Goal: Task Accomplishment & Management: Use online tool/utility

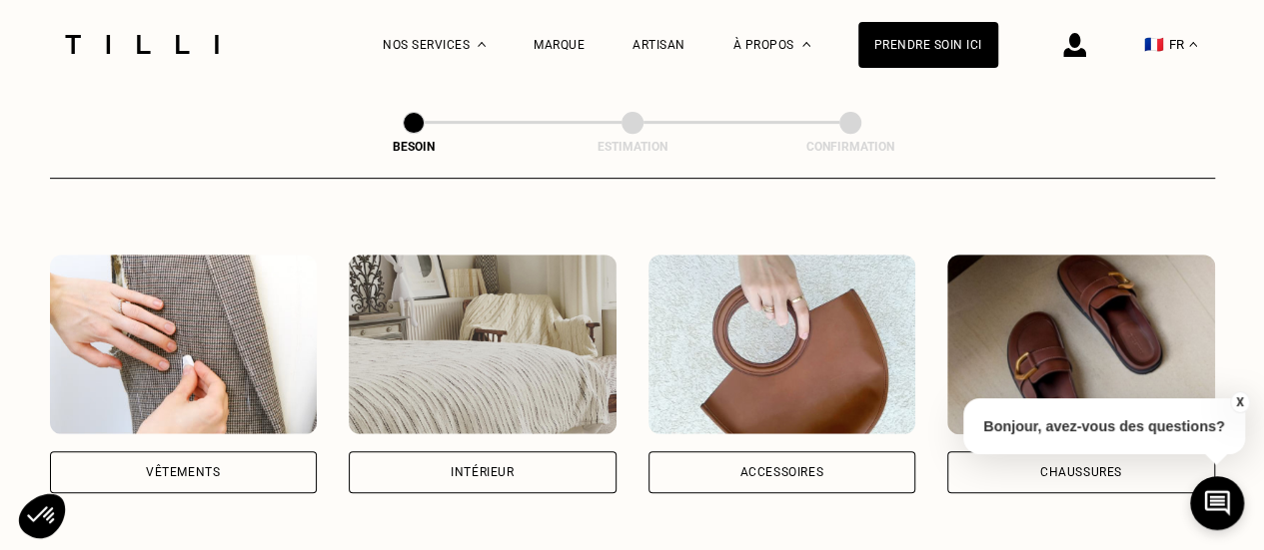
scroll to position [423, 0]
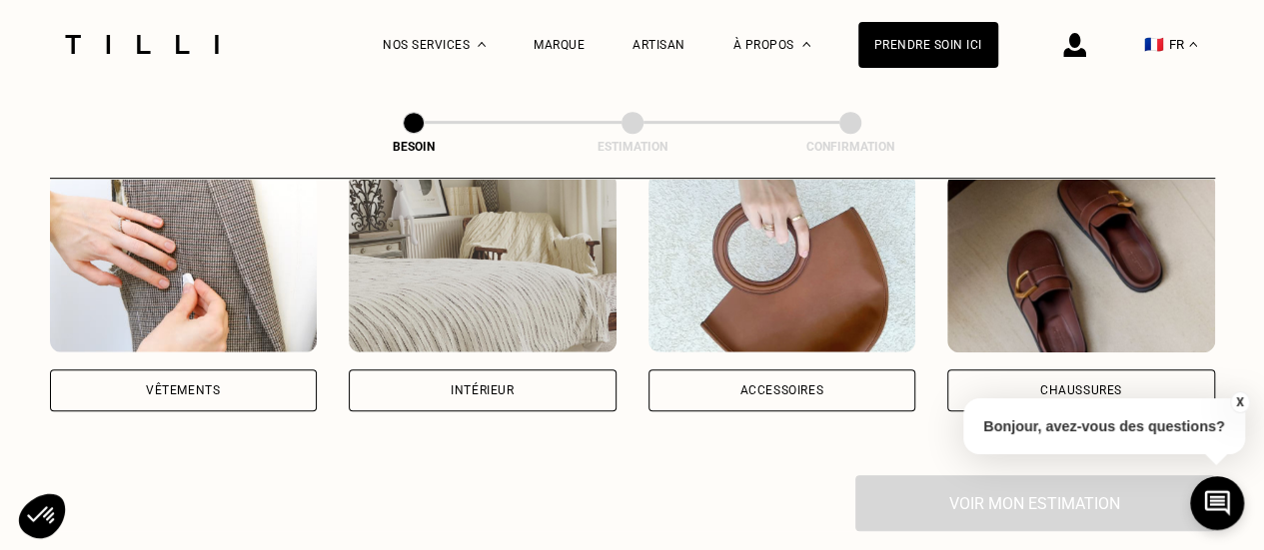
click at [805, 385] on div "Accessoires" at bounding box center [781, 391] width 84 height 12
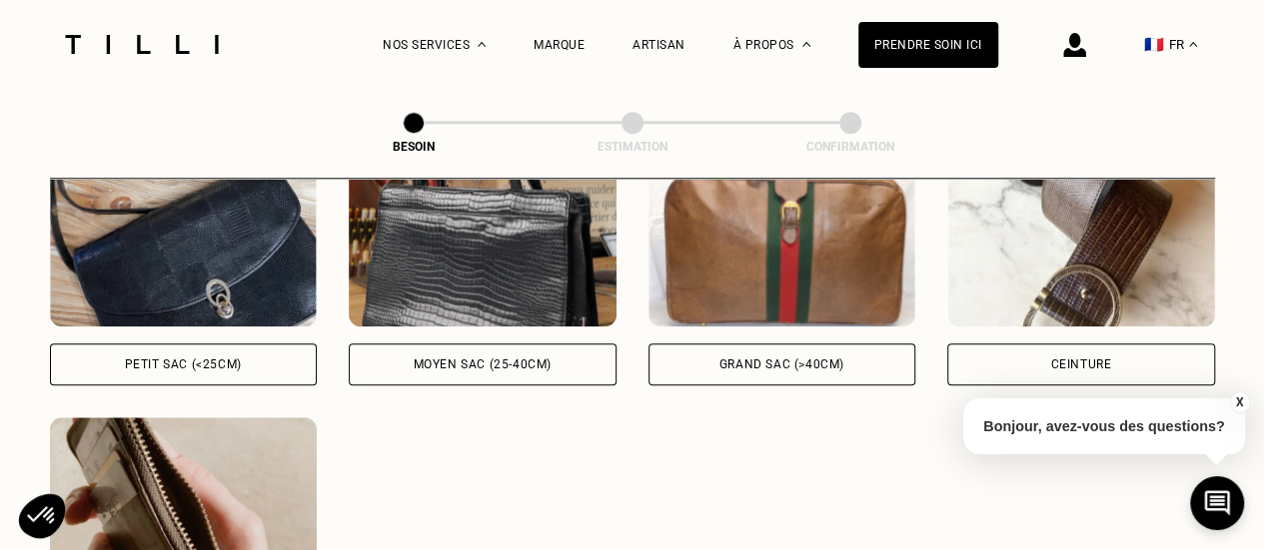
scroll to position [993, 0]
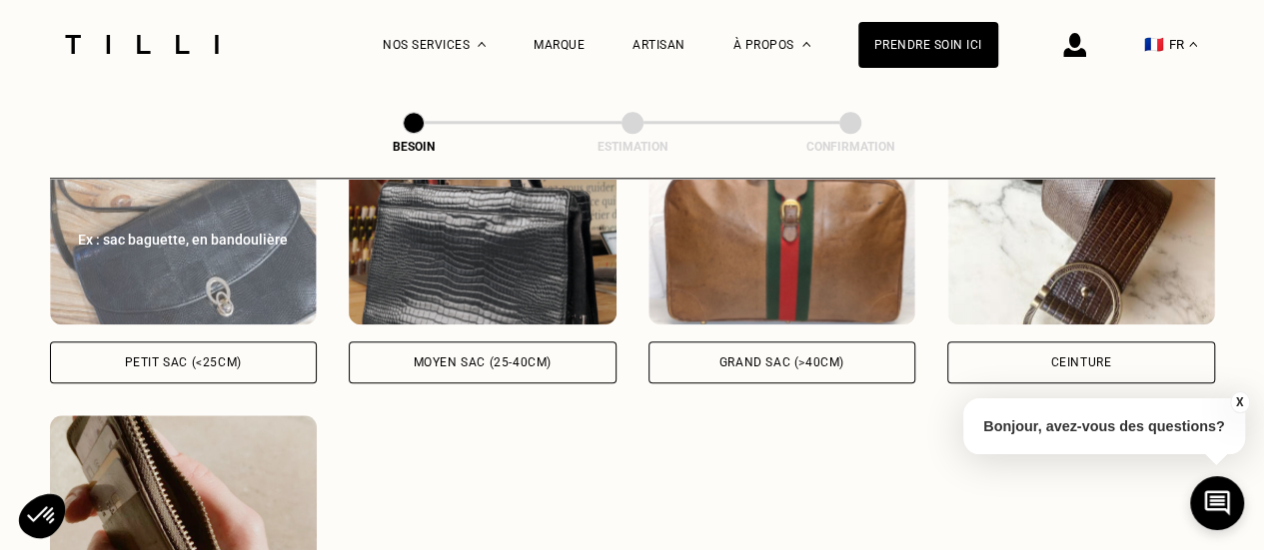
click at [154, 357] on div "Petit sac (<25cm)" at bounding box center [183, 363] width 117 height 12
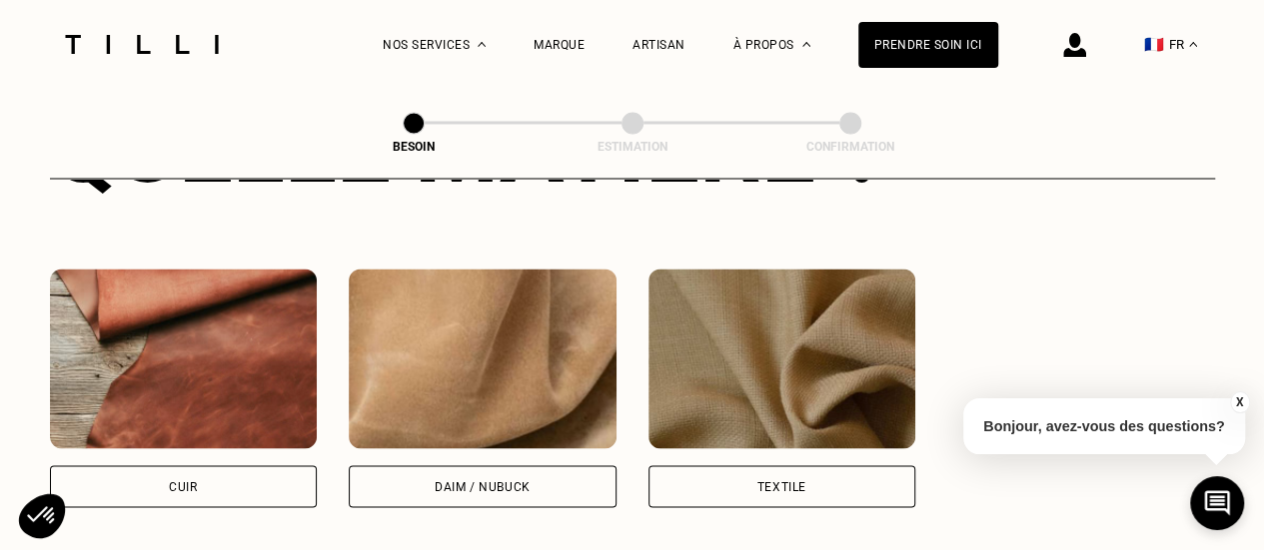
scroll to position [1658, 0]
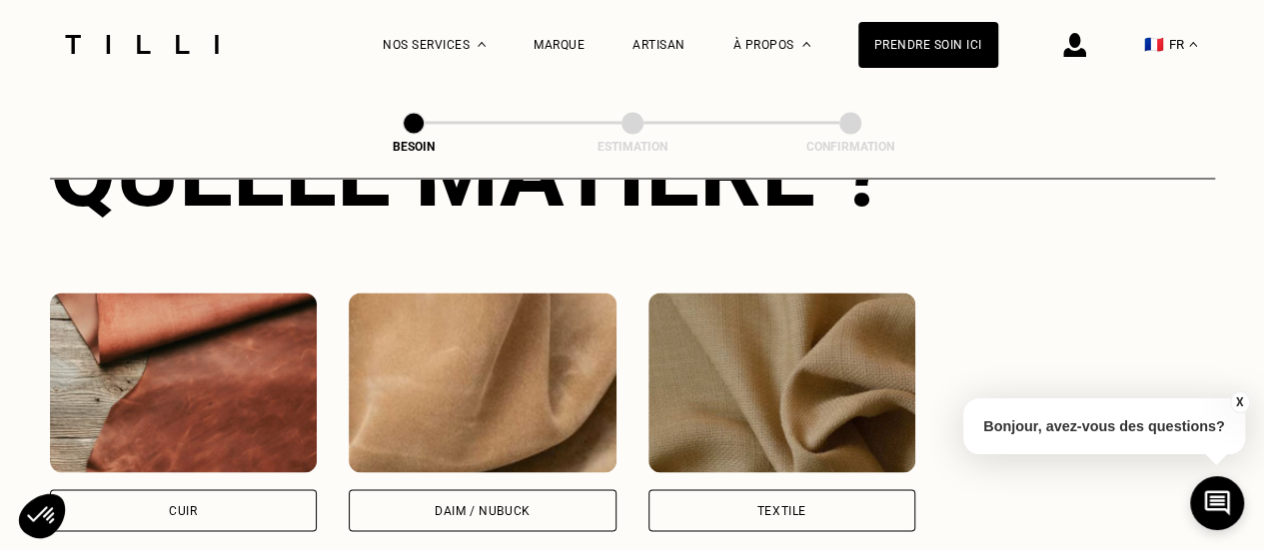
click at [254, 345] on img at bounding box center [184, 383] width 268 height 180
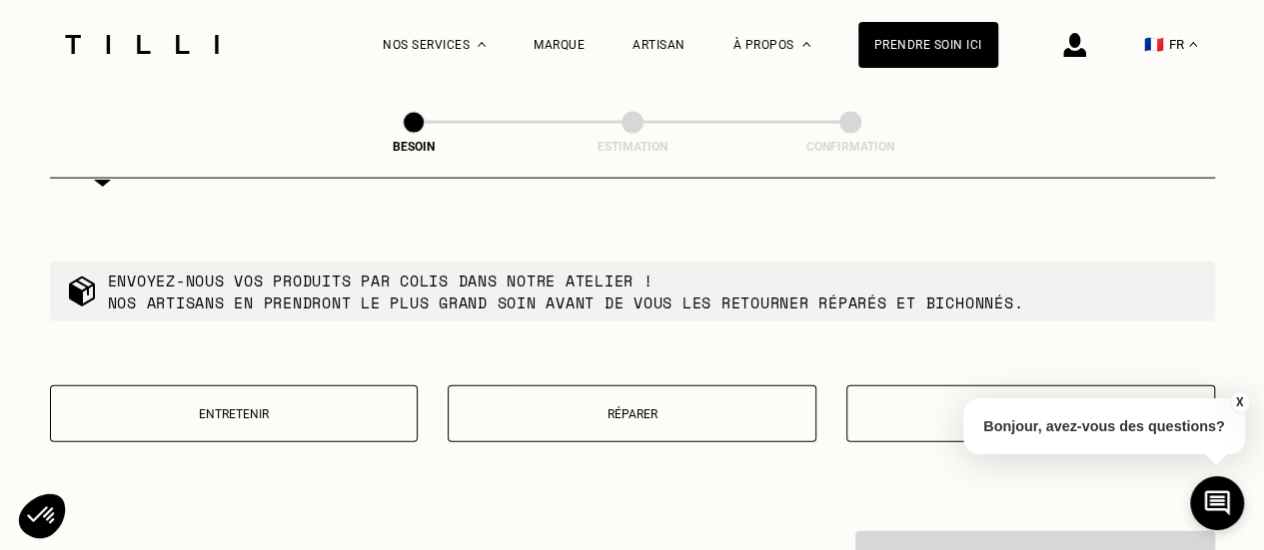
scroll to position [2346, 0]
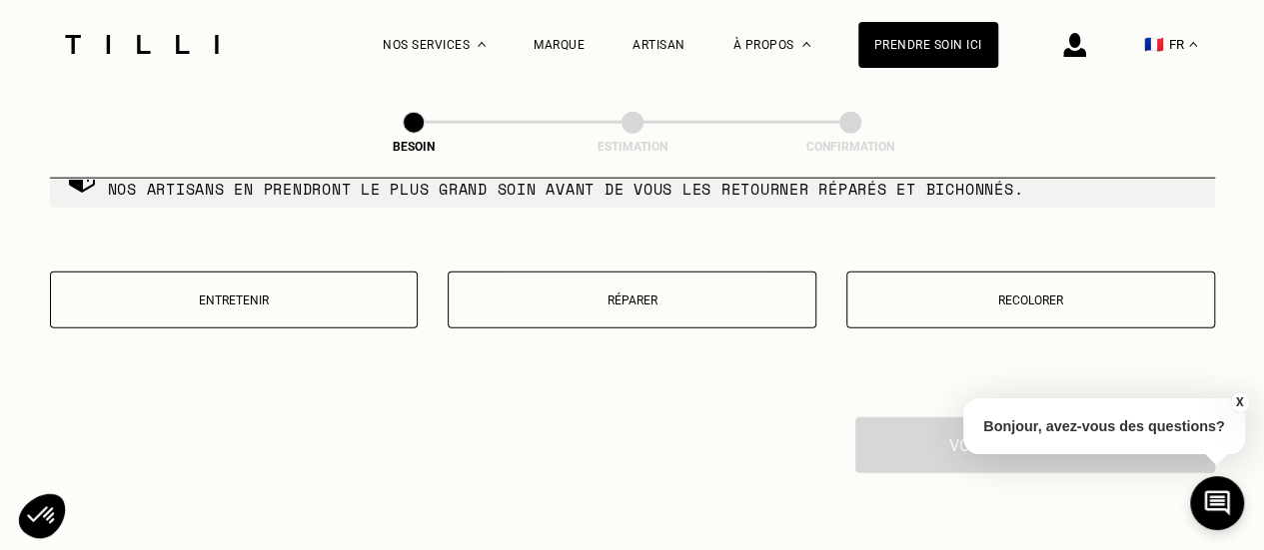
click at [1051, 294] on p "Recolorer" at bounding box center [1030, 301] width 347 height 14
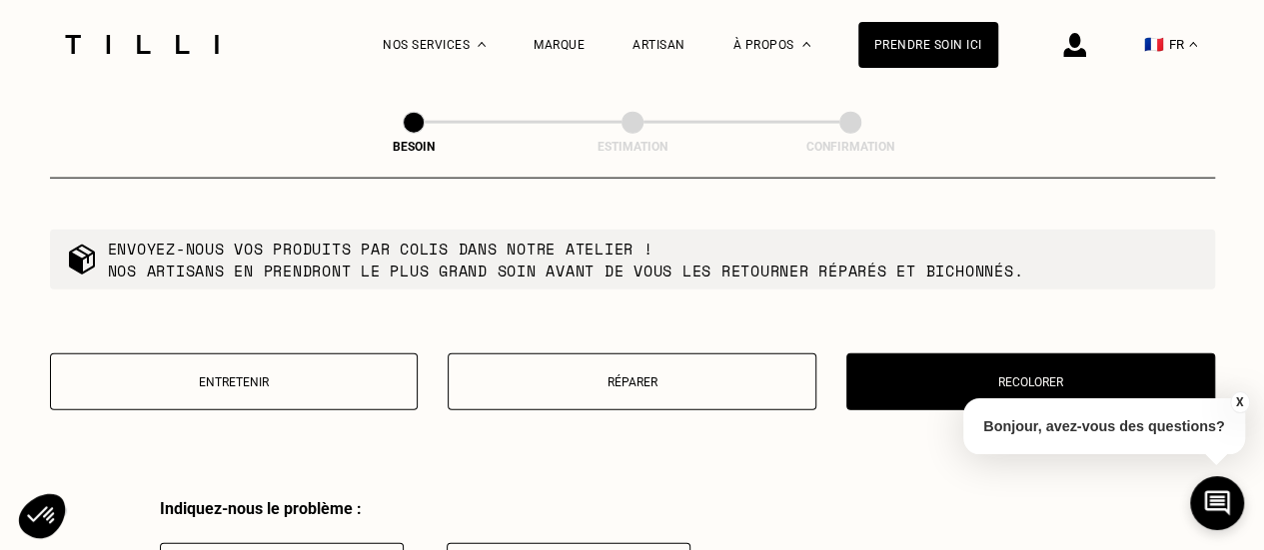
scroll to position [2260, 0]
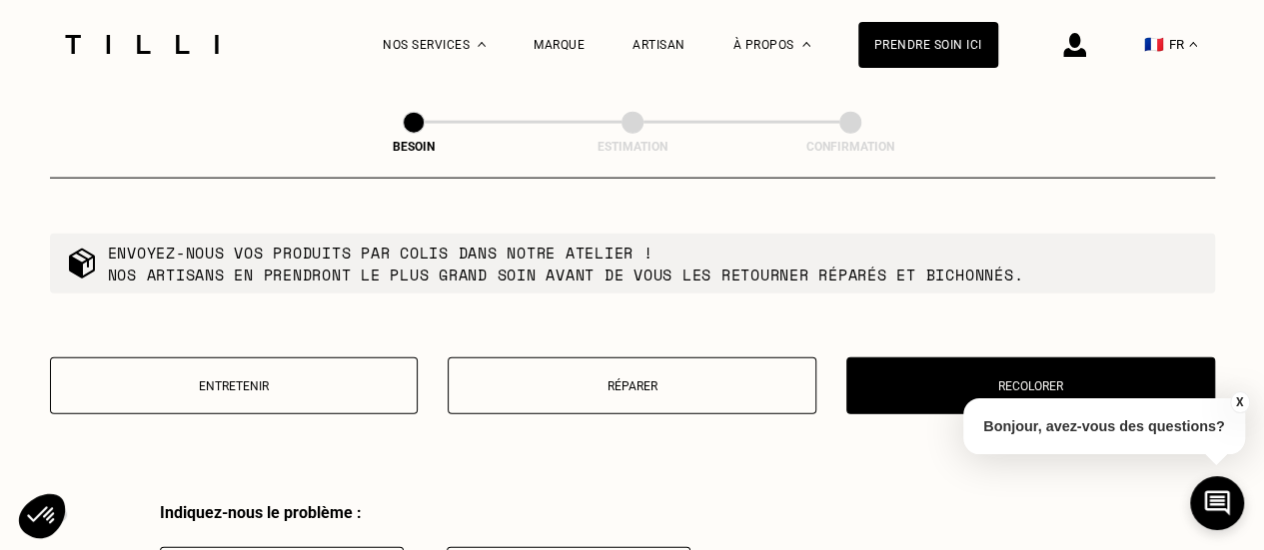
click at [278, 380] on p "Entretenir" at bounding box center [234, 387] width 347 height 14
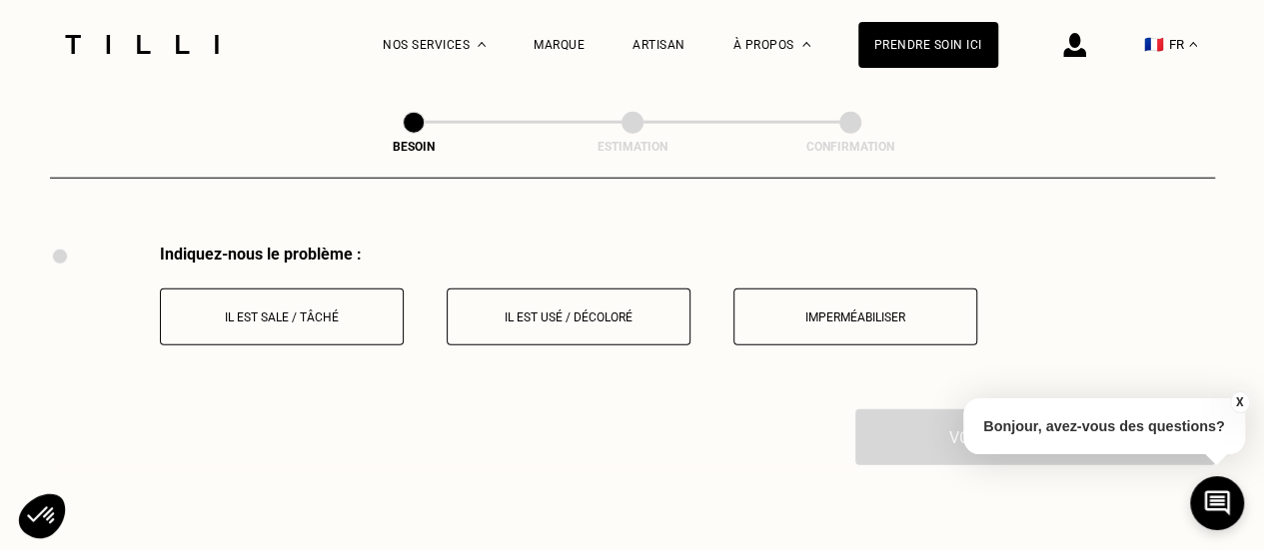
scroll to position [2525, 0]
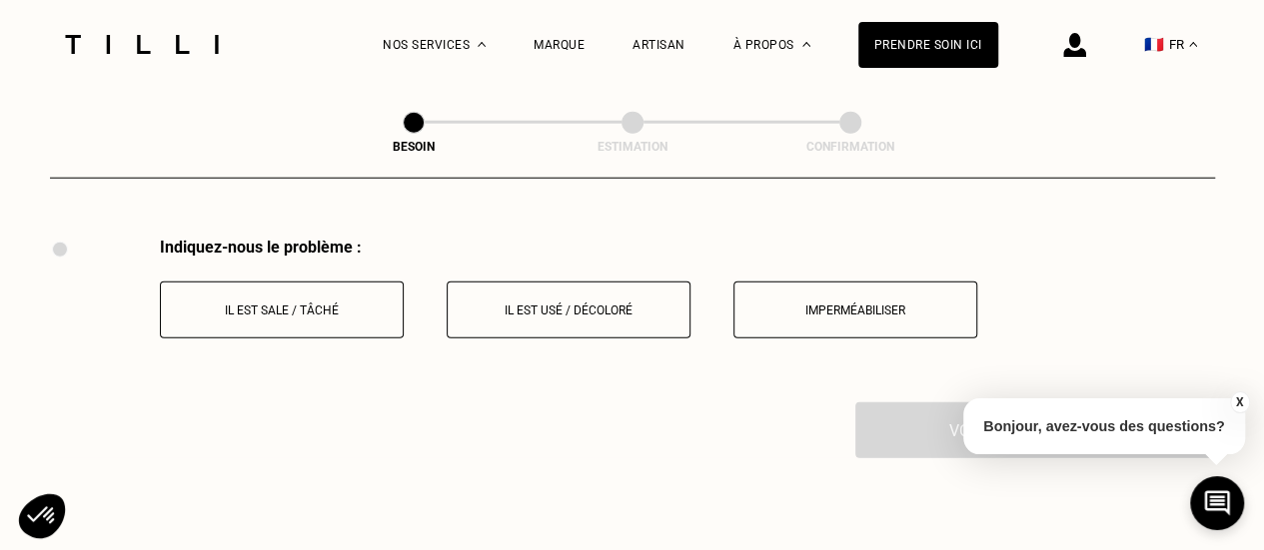
click at [282, 305] on button "Il est sale / tâché" at bounding box center [282, 310] width 244 height 57
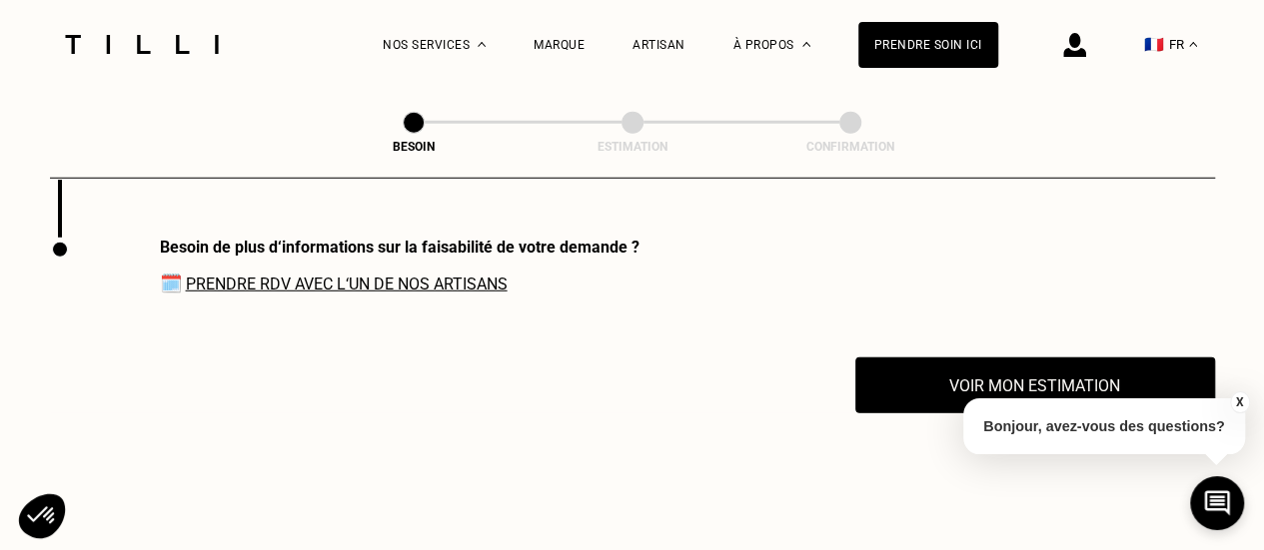
scroll to position [2691, 0]
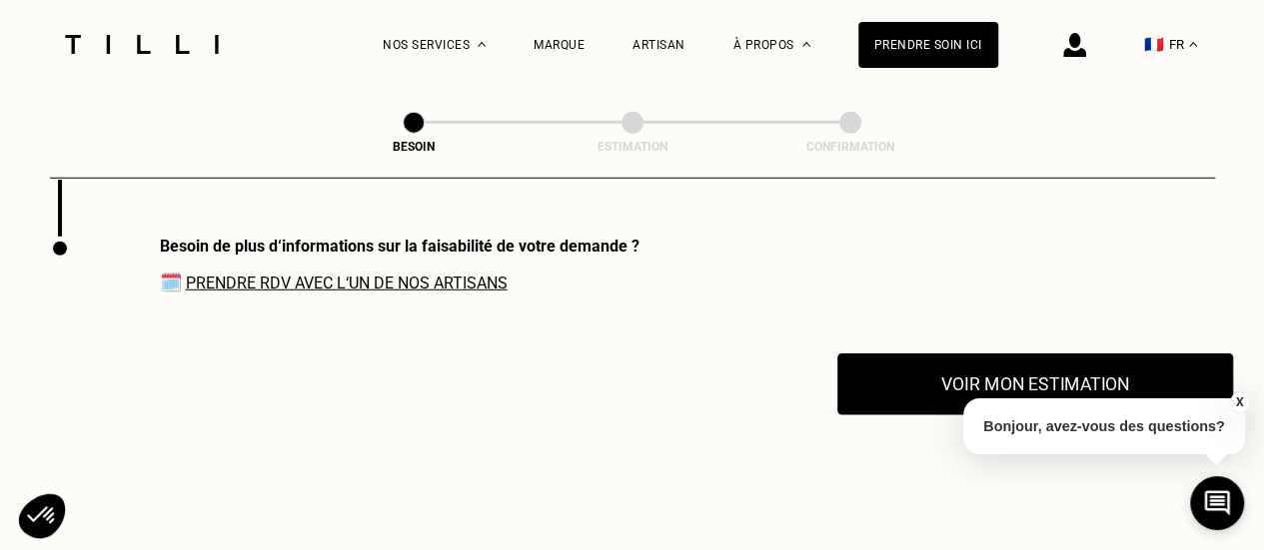
click at [903, 363] on button "Voir mon estimation" at bounding box center [1035, 385] width 396 height 62
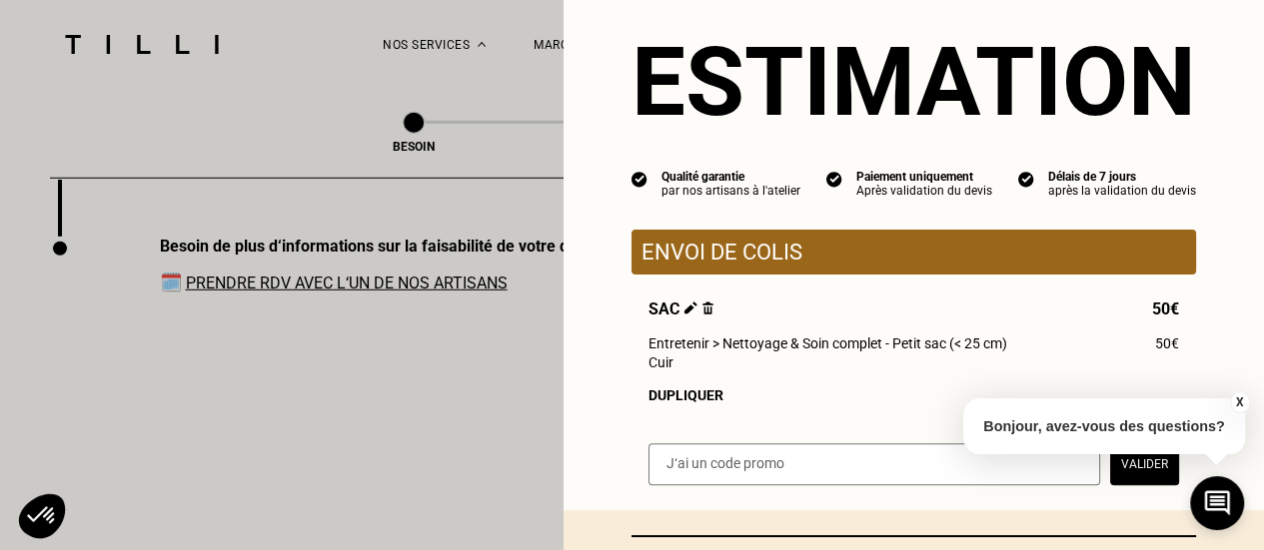
scroll to position [222, 0]
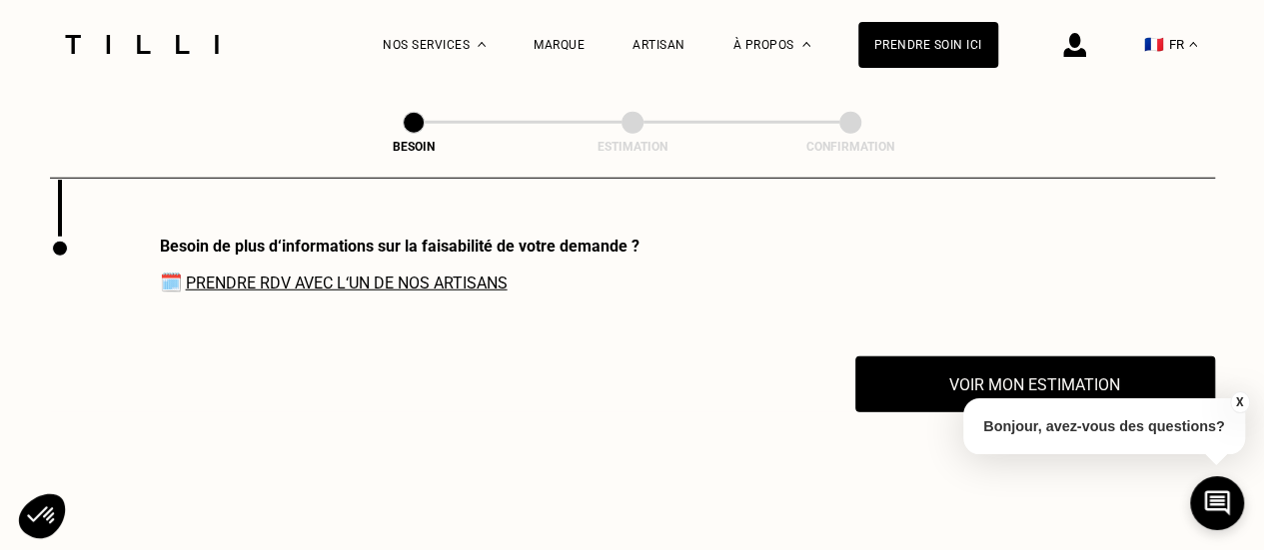
click at [347, 274] on link "Prendre RDV avec l‘un de nos artisans" at bounding box center [347, 283] width 322 height 19
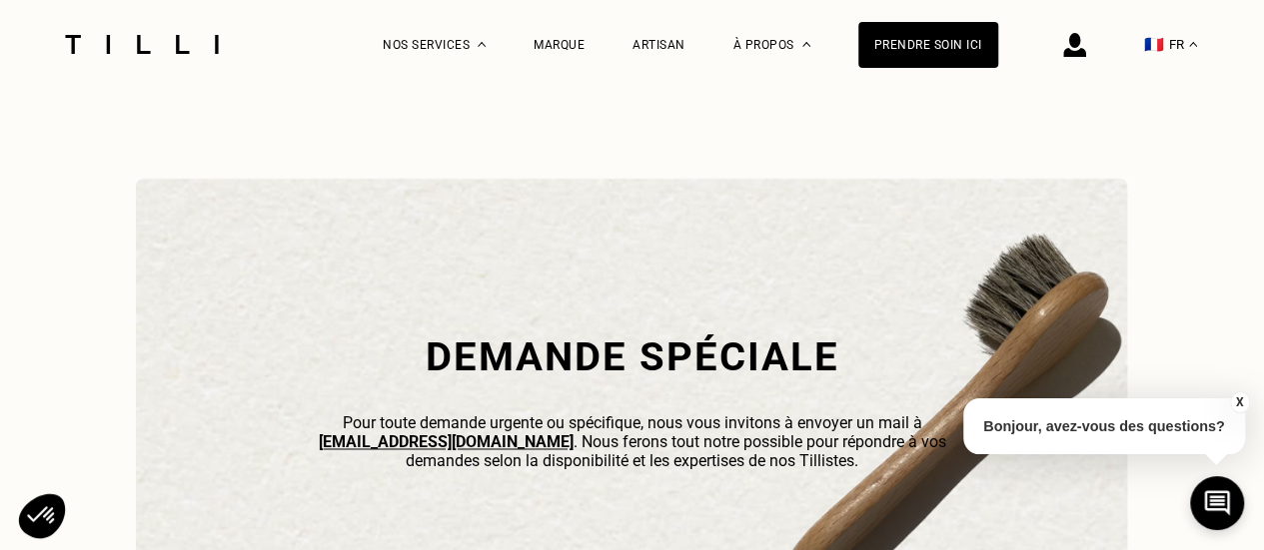
scroll to position [6645, 0]
